Goal: Task Accomplishment & Management: Manage account settings

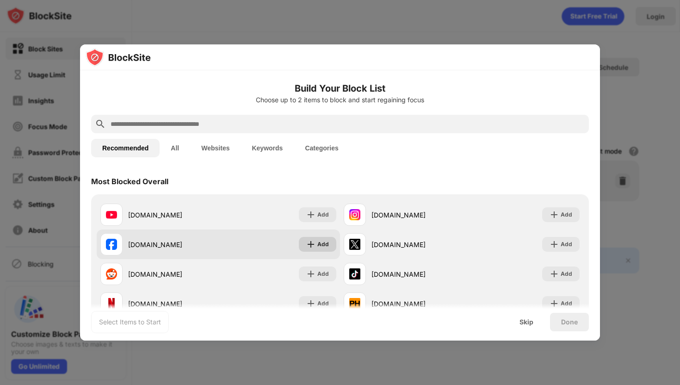
click at [314, 243] on img at bounding box center [310, 244] width 9 height 9
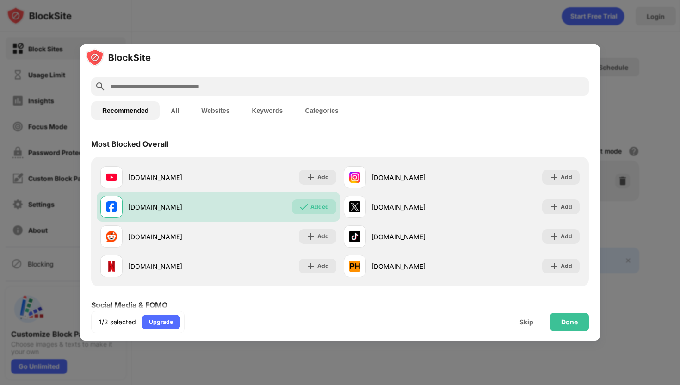
scroll to position [37, 0]
click at [571, 325] on div "Done" at bounding box center [569, 321] width 17 height 7
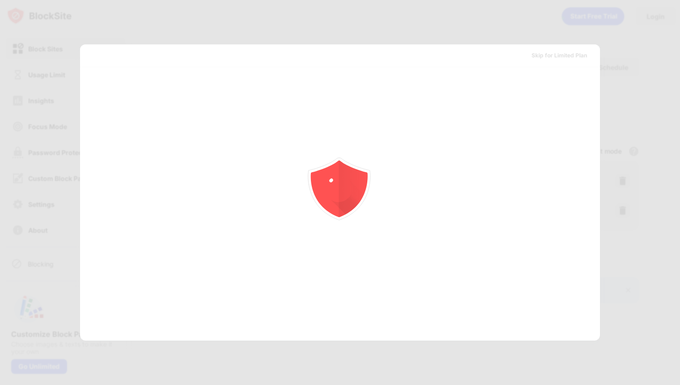
scroll to position [0, 0]
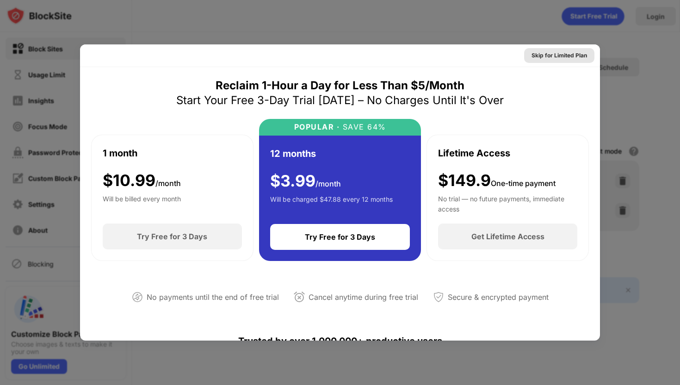
click at [552, 57] on div "Skip for Limited Plan" at bounding box center [559, 55] width 56 height 9
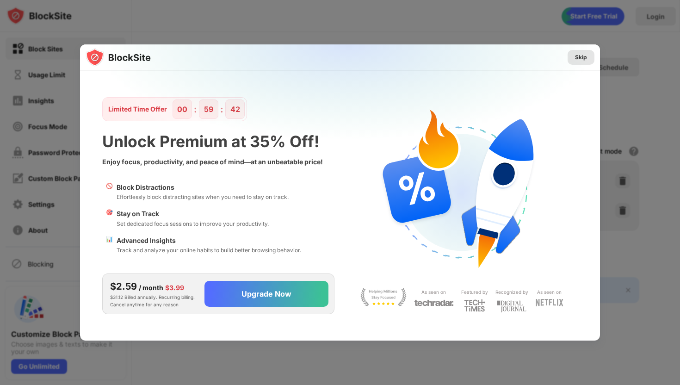
click at [580, 58] on div "Skip" at bounding box center [581, 57] width 12 height 9
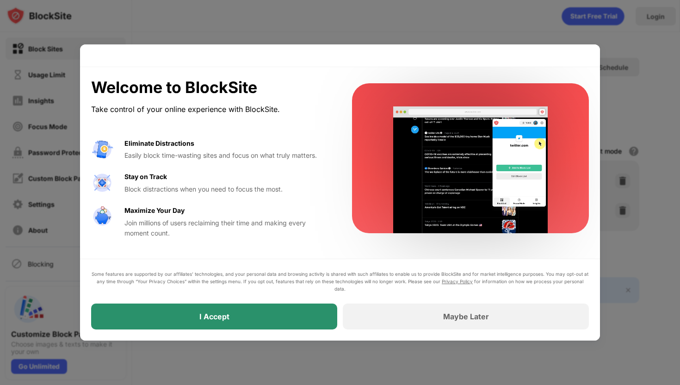
click at [290, 315] on div "I Accept" at bounding box center [214, 316] width 246 height 26
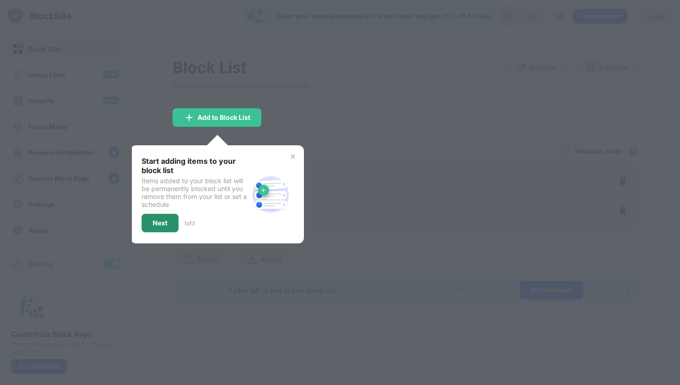
click at [156, 229] on div "Next" at bounding box center [160, 223] width 37 height 19
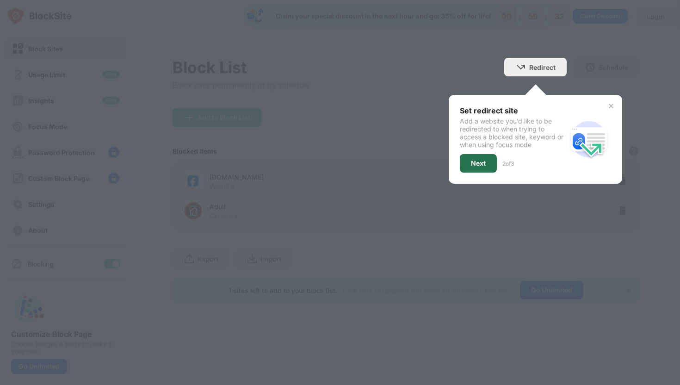
click at [480, 166] on div "Next" at bounding box center [478, 163] width 15 height 7
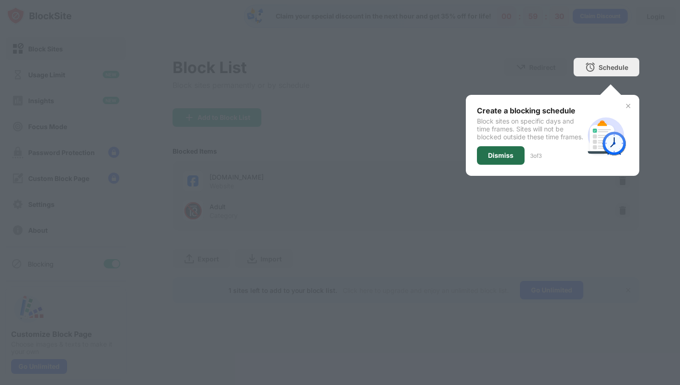
click at [509, 159] on div "Dismiss" at bounding box center [500, 155] width 25 height 7
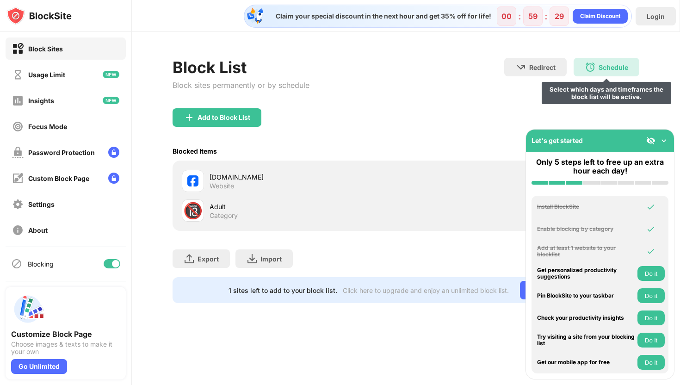
click at [601, 68] on div "Schedule" at bounding box center [614, 67] width 30 height 8
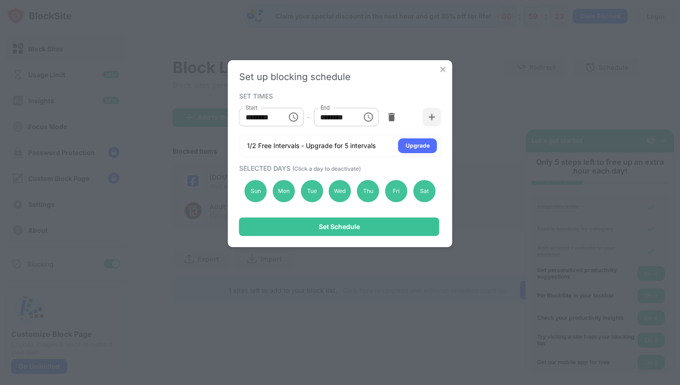
click at [253, 116] on input "********" at bounding box center [260, 117] width 42 height 19
type input "********"
click at [326, 117] on input "********" at bounding box center [335, 117] width 42 height 19
type input "********"
click at [259, 193] on div "Sun" at bounding box center [256, 191] width 22 height 22
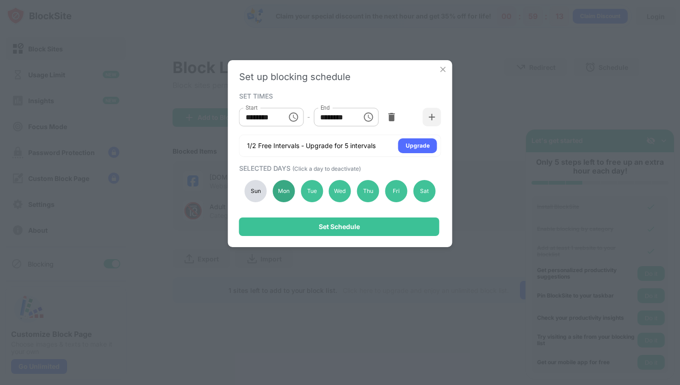
click at [275, 193] on div "Mon" at bounding box center [283, 191] width 22 height 22
click at [259, 188] on div "Sun" at bounding box center [256, 191] width 22 height 22
click at [276, 188] on div "Mon" at bounding box center [283, 191] width 22 height 22
click at [259, 193] on div "Sun" at bounding box center [256, 191] width 22 height 22
click at [424, 194] on div "Sat" at bounding box center [424, 191] width 22 height 22
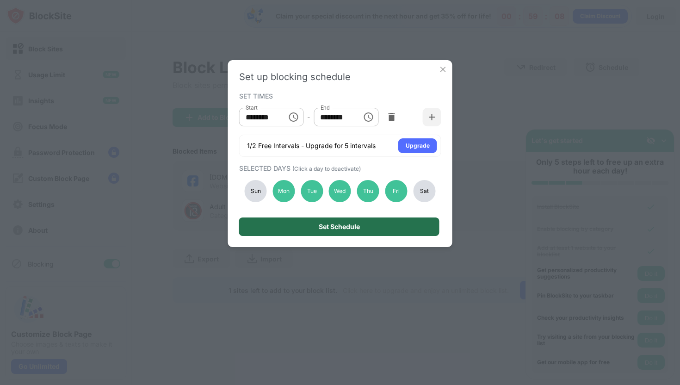
click at [341, 227] on div "Set Schedule" at bounding box center [339, 226] width 41 height 7
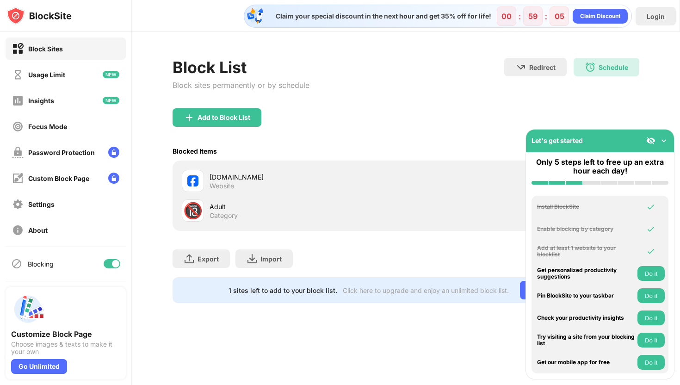
click at [664, 139] on img at bounding box center [663, 140] width 9 height 9
